Goal: Check status: Check status

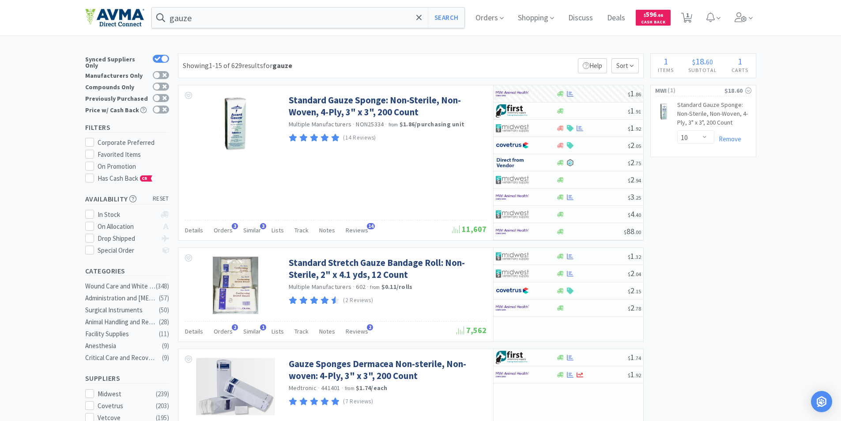
select select "10"
click at [490, 17] on span "Orders" at bounding box center [489, 17] width 35 height 35
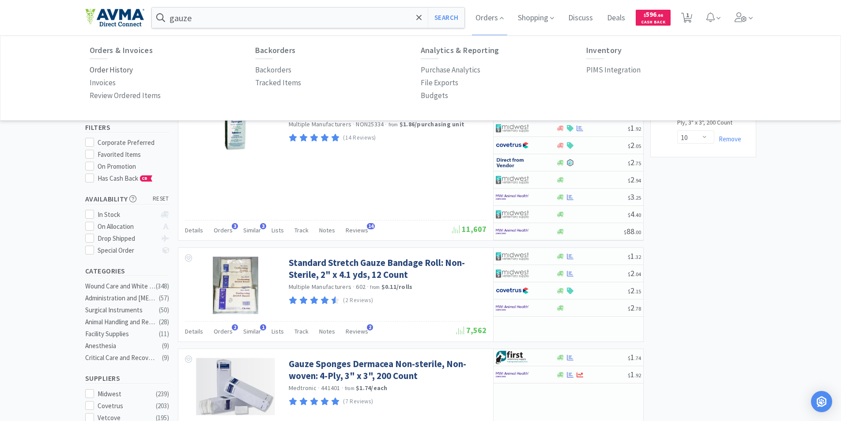
click at [102, 72] on p "Order History" at bounding box center [111, 70] width 43 height 12
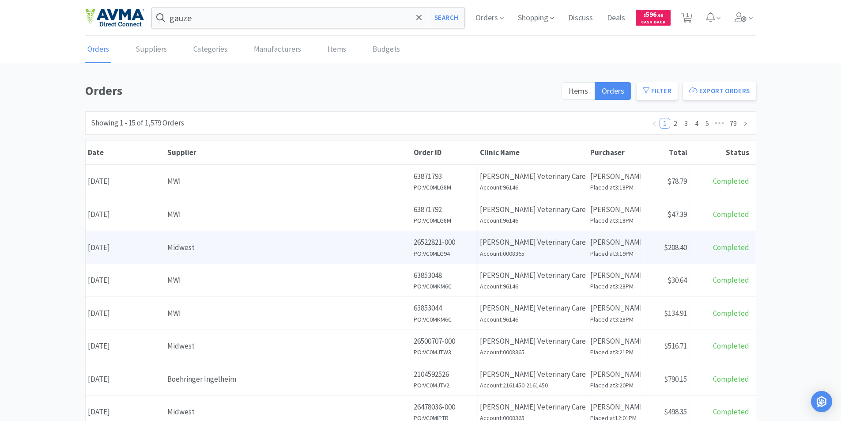
click at [123, 247] on div "Date [DATE]" at bounding box center [125, 247] width 79 height 23
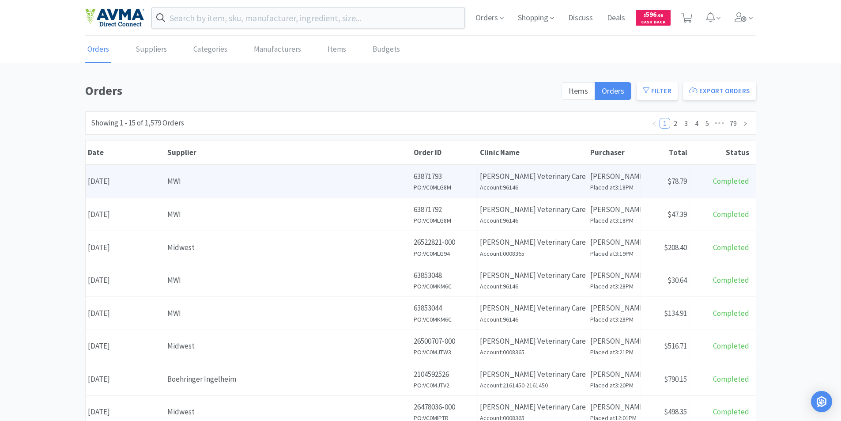
click at [118, 180] on div "Date [DATE]" at bounding box center [125, 181] width 79 height 23
click at [118, 180] on body "Orders Shopping Discuss Discuss Deals Deals $ 596 . 66 Cash Back Orders Supplie…" at bounding box center [423, 210] width 847 height 421
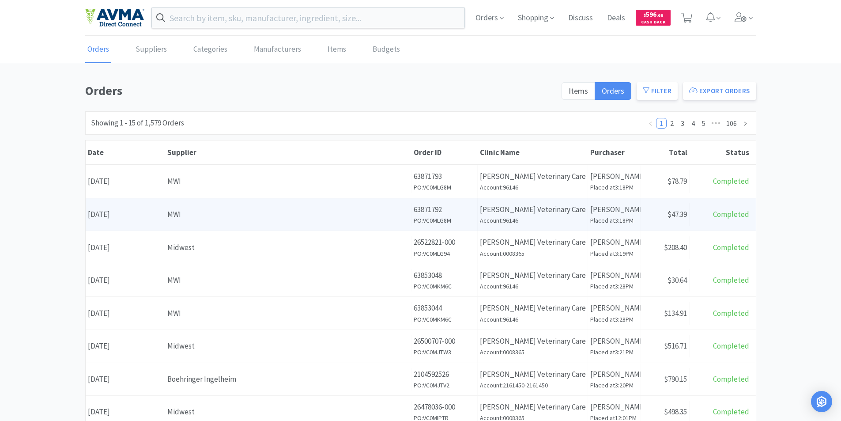
click at [137, 215] on div "Date [DATE]" at bounding box center [125, 214] width 79 height 23
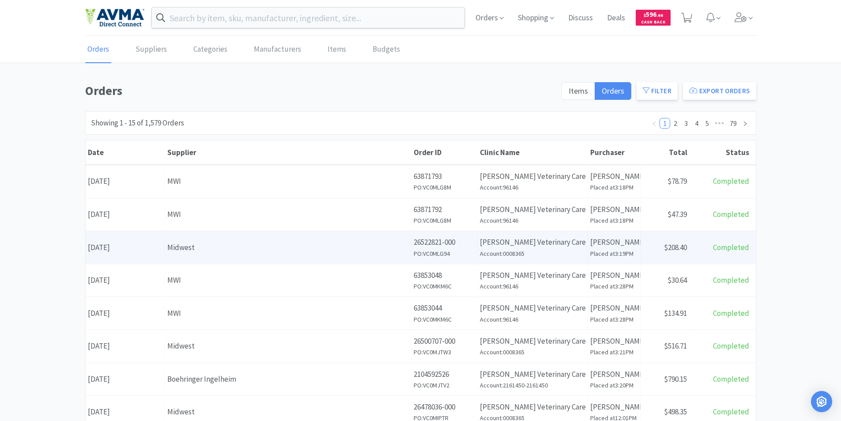
click at [146, 246] on div "Date [DATE]" at bounding box center [125, 247] width 79 height 23
